Goal: Task Accomplishment & Management: Complete application form

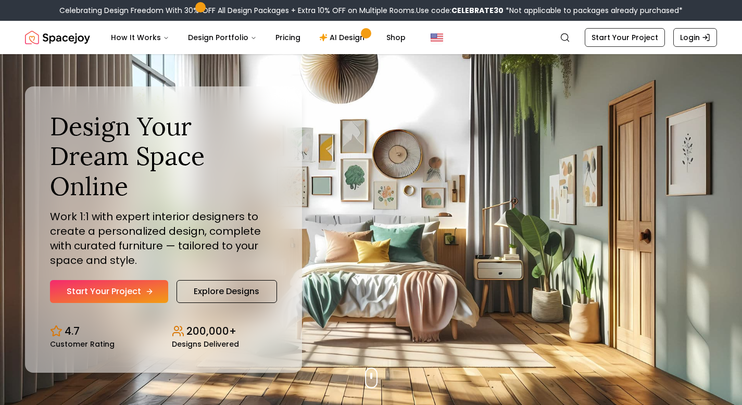
click at [108, 280] on link "Start Your Project" at bounding box center [109, 291] width 118 height 23
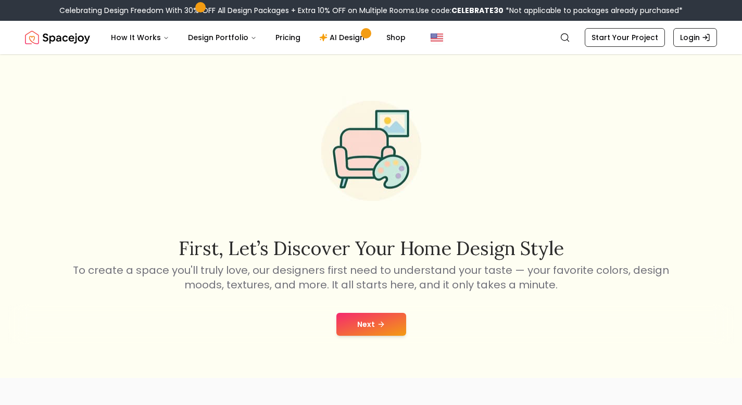
click at [364, 324] on button "Next" at bounding box center [371, 324] width 70 height 23
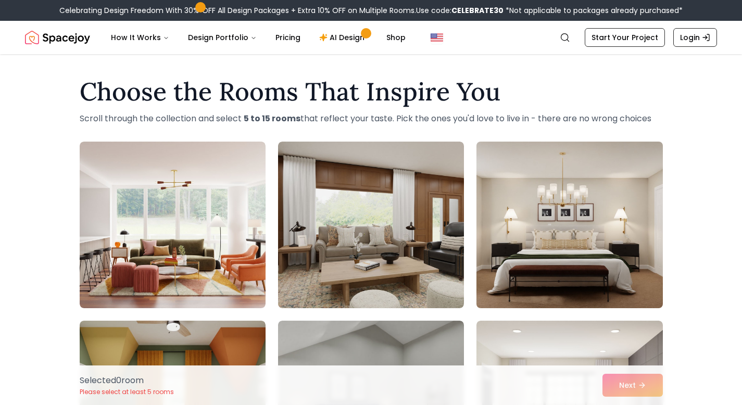
click at [566, 215] on img at bounding box center [569, 225] width 195 height 175
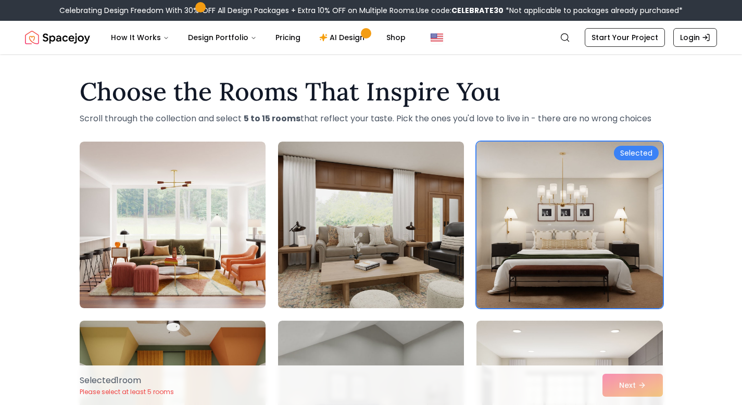
click at [637, 150] on div "Selected" at bounding box center [636, 153] width 45 height 15
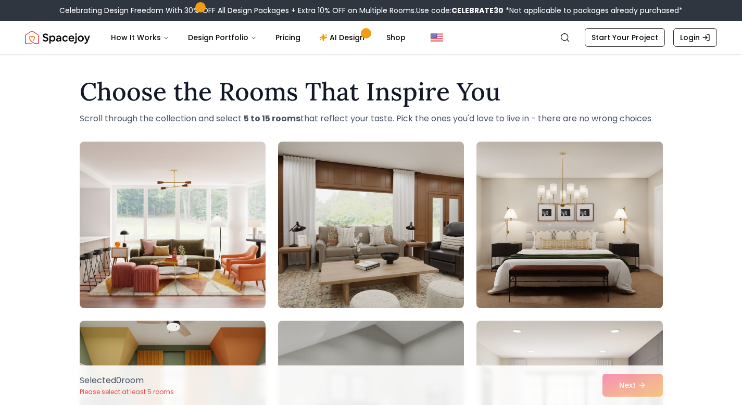
click at [616, 177] on img at bounding box center [569, 225] width 195 height 175
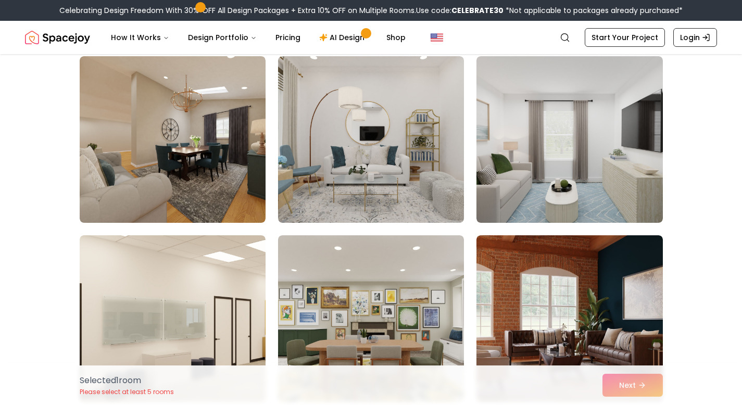
scroll to position [1686, 0]
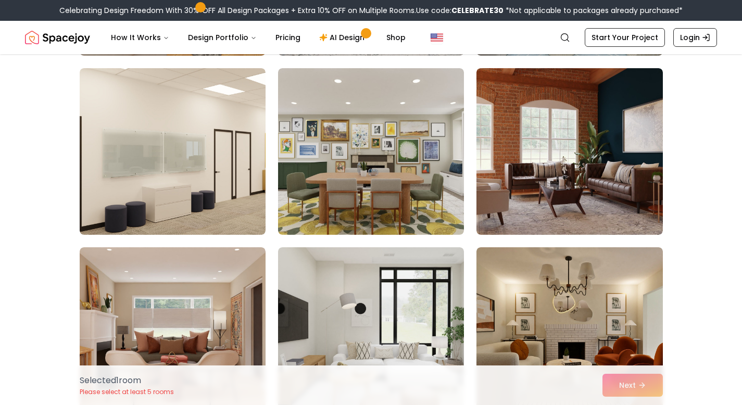
click at [628, 386] on div "Selected 1 room Please select at least 5 rooms Next" at bounding box center [371, 386] width 600 height 40
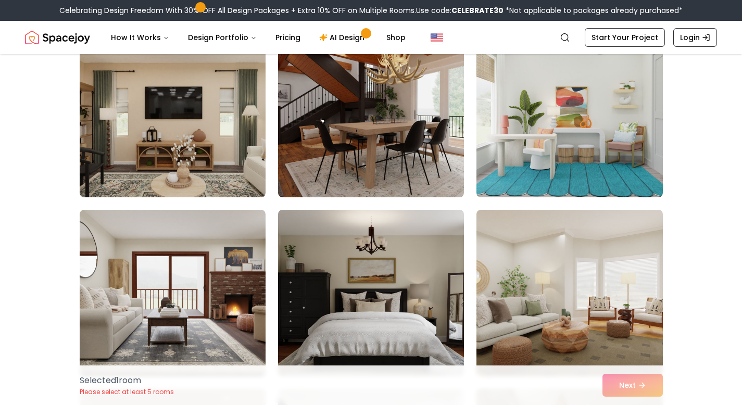
scroll to position [2179, 0]
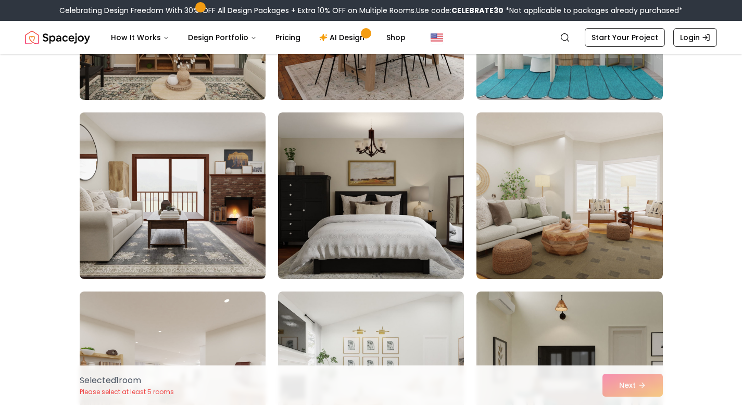
click at [390, 227] on img at bounding box center [371, 196] width 186 height 167
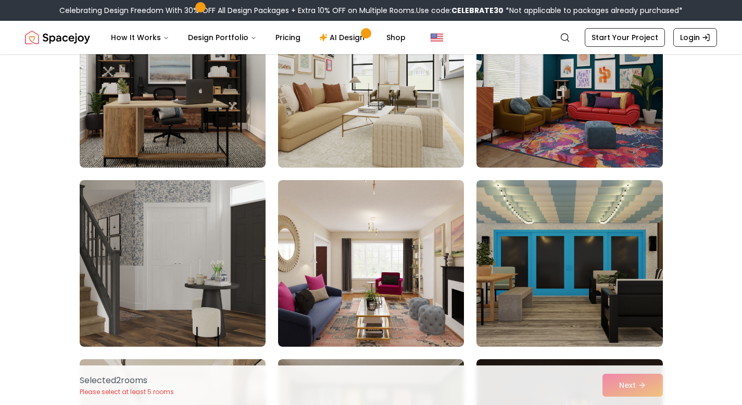
scroll to position [2773, 0]
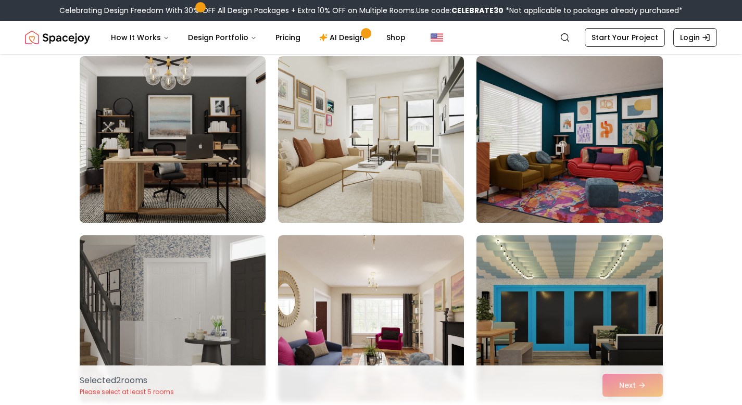
click at [593, 191] on img at bounding box center [569, 139] width 195 height 175
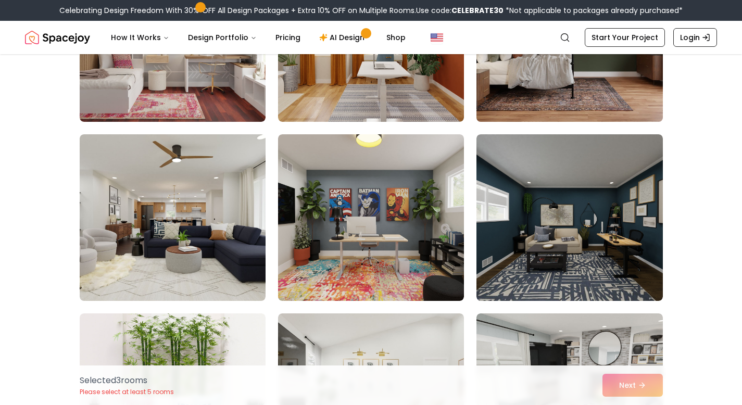
scroll to position [3768, 0]
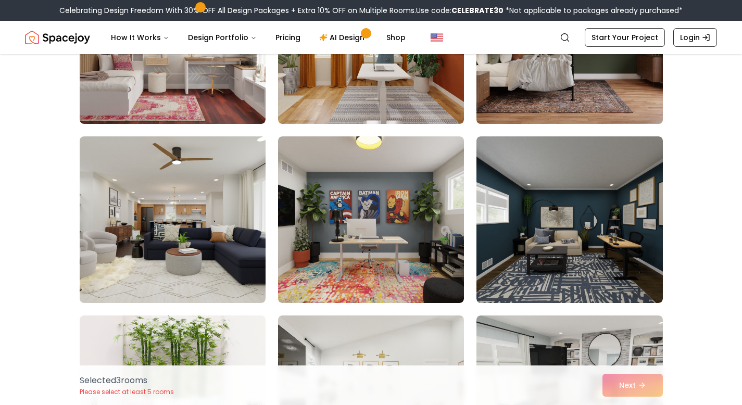
click at [569, 121] on img at bounding box center [569, 40] width 195 height 175
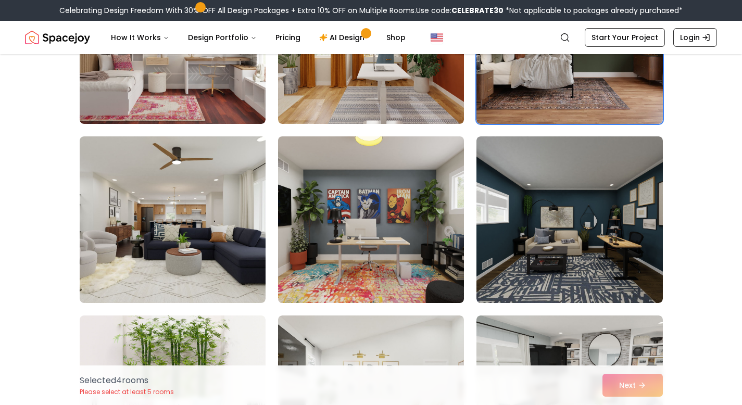
scroll to position [4336, 0]
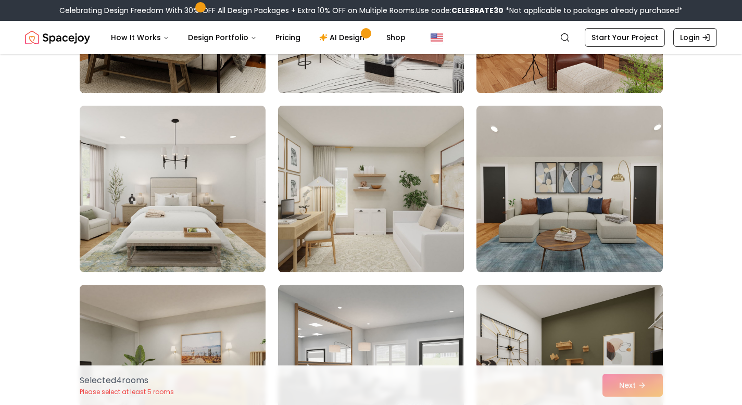
click at [408, 258] on img at bounding box center [370, 189] width 195 height 175
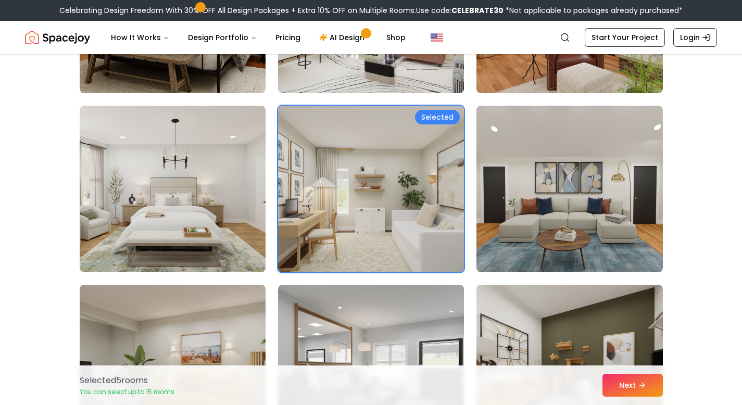
click at [669, 391] on div "Selected 5 room s You can select up to 15 rooms Next" at bounding box center [371, 386] width 600 height 40
click at [632, 388] on button "Next" at bounding box center [633, 385] width 60 height 23
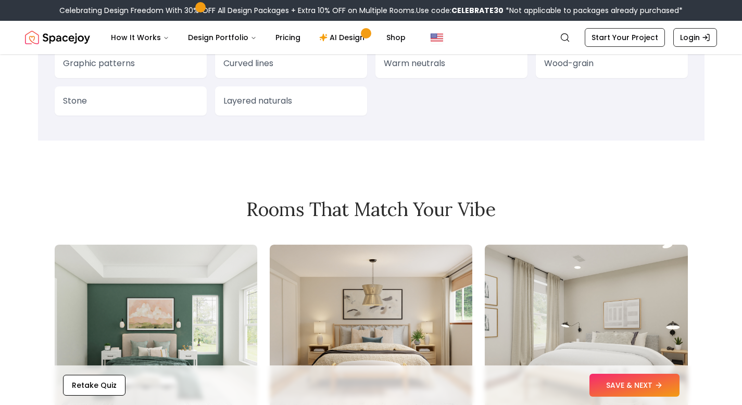
scroll to position [993, 0]
